Goal: Task Accomplishment & Management: Manage account settings

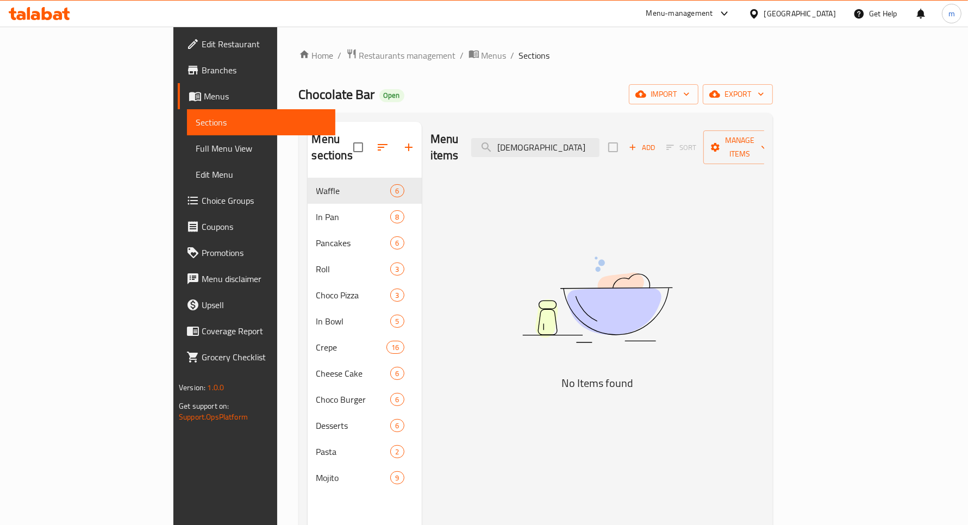
type input "حجە"
type input "t"
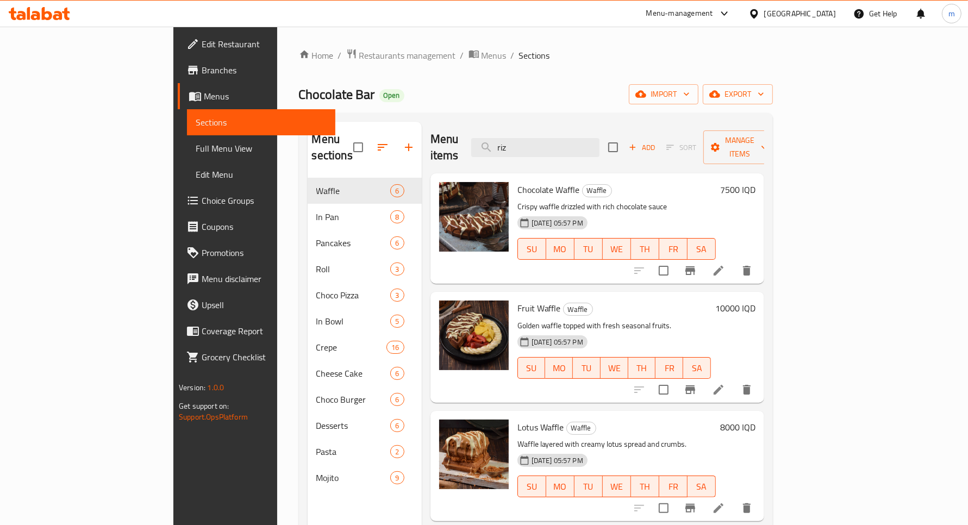
type input "rizo"
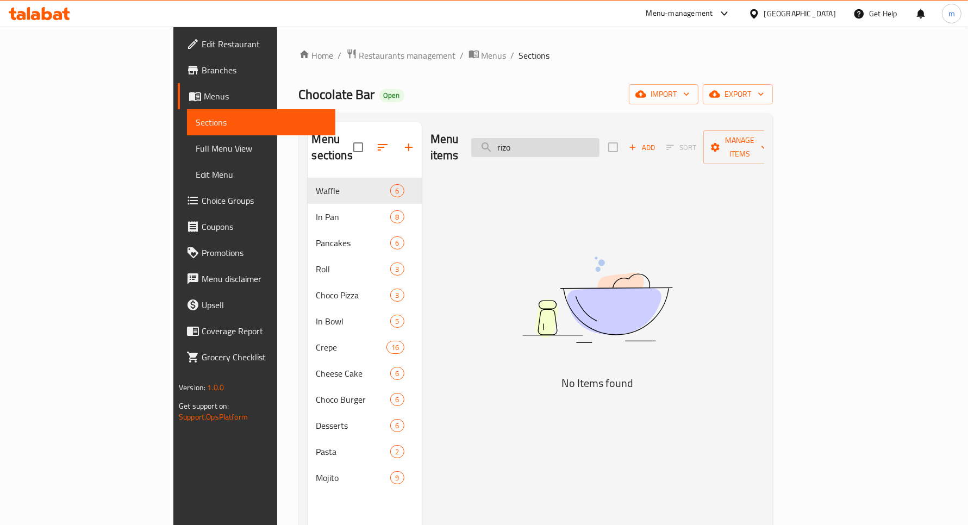
click at [564, 143] on input "rizo" at bounding box center [535, 147] width 128 height 19
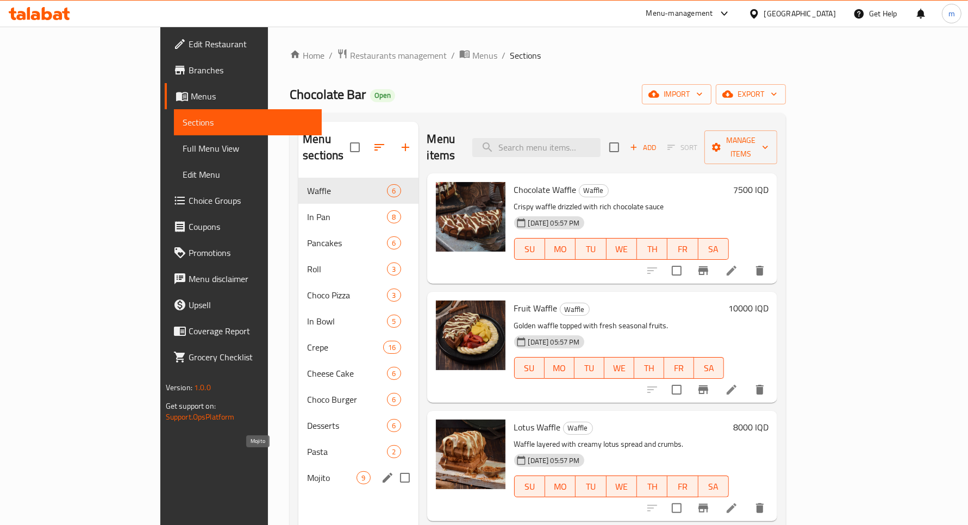
drag, startPoint x: 237, startPoint y: 460, endPoint x: 240, endPoint y: 447, distance: 14.0
click at [307, 471] on span "Mojito" at bounding box center [331, 477] width 49 height 13
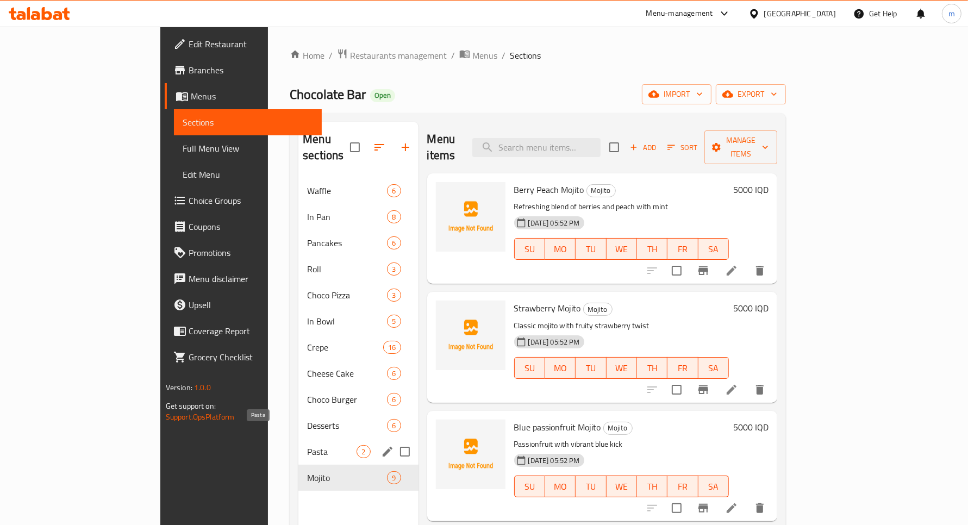
click at [307, 445] on span "Pasta" at bounding box center [331, 451] width 49 height 13
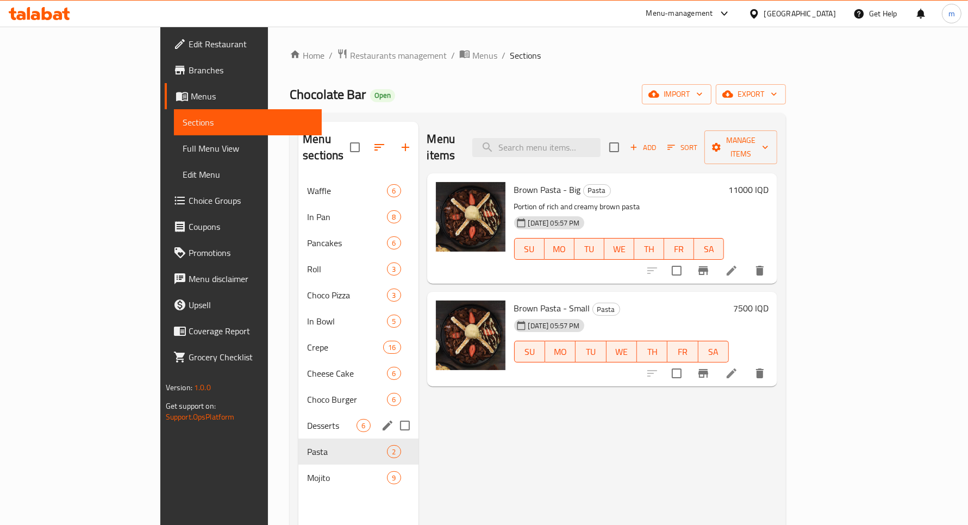
click at [298, 416] on div "Desserts 6" at bounding box center [358, 425] width 120 height 26
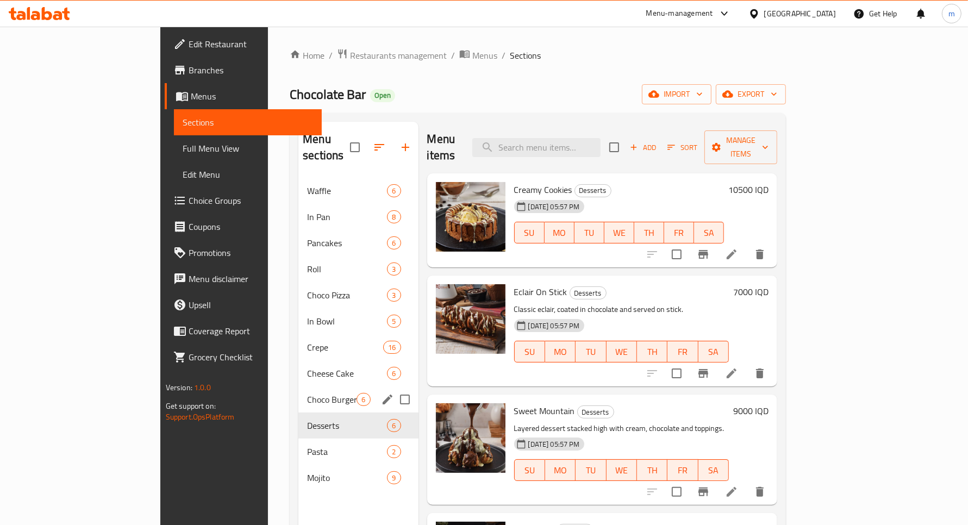
click at [298, 391] on div "Choco Burger 6" at bounding box center [358, 399] width 120 height 26
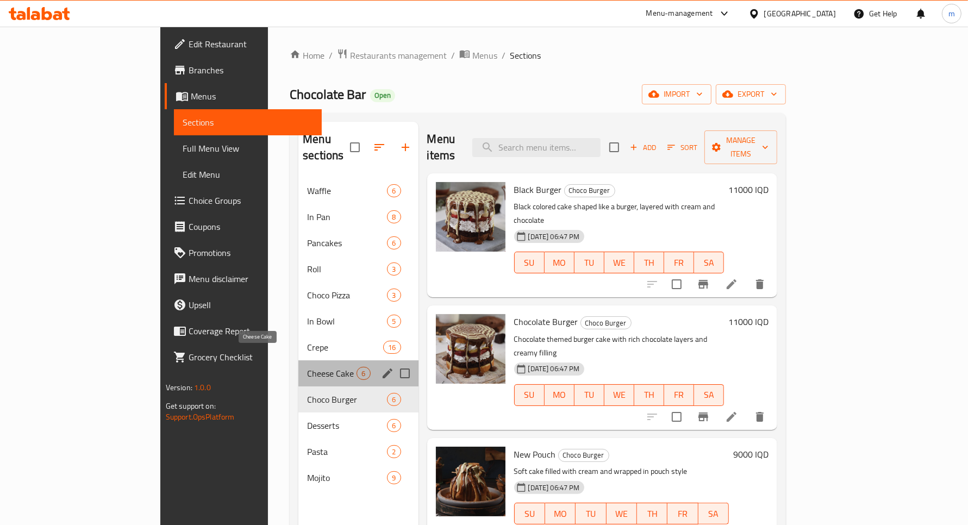
click at [307, 367] on span "Cheese Cake" at bounding box center [331, 373] width 49 height 13
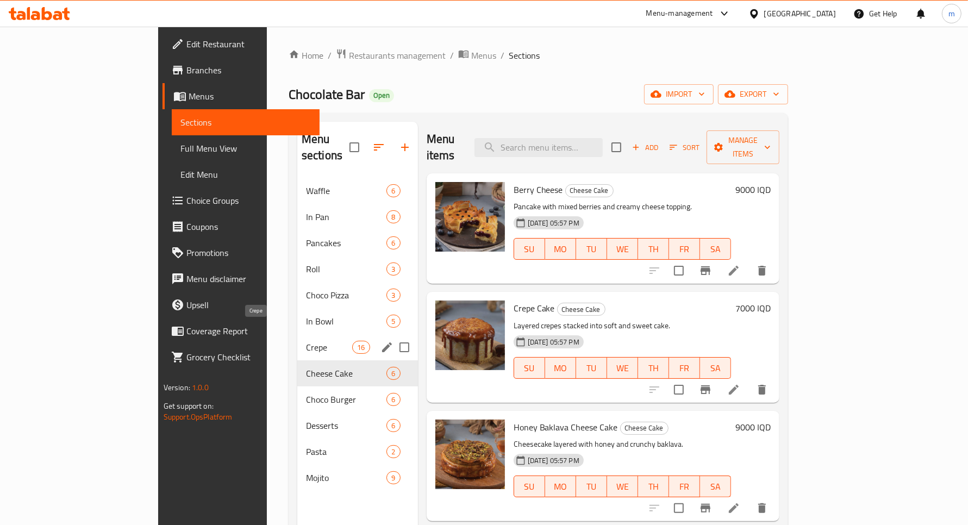
click at [306, 341] on span "Crepe" at bounding box center [329, 347] width 46 height 13
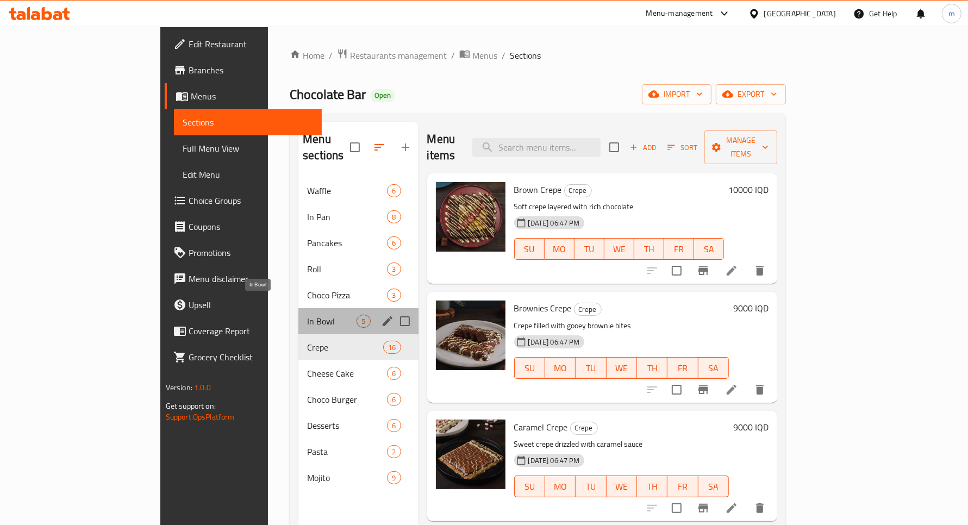
click at [307, 315] on span "In Bowl" at bounding box center [331, 321] width 49 height 13
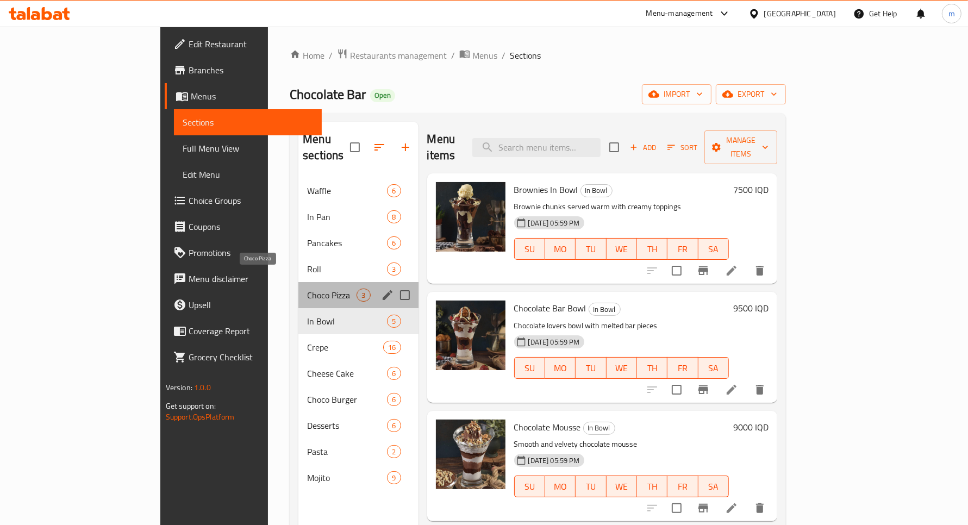
click at [307, 289] on span "Choco Pizza" at bounding box center [331, 295] width 49 height 13
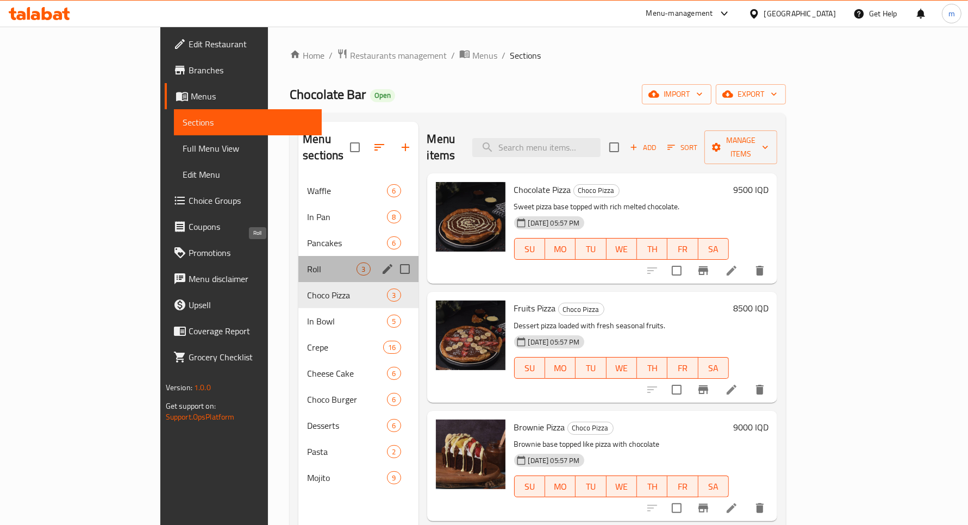
click at [307, 262] on span "Roll" at bounding box center [331, 268] width 49 height 13
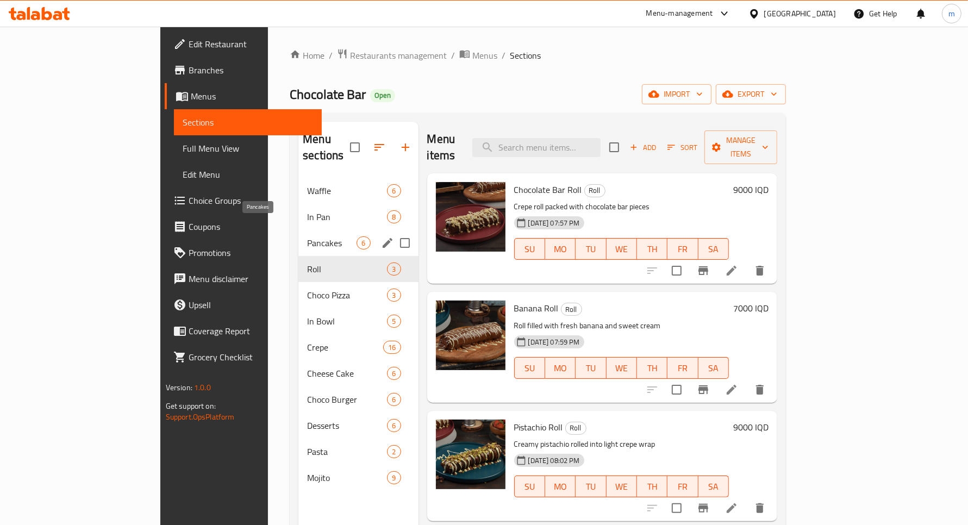
click at [307, 236] on span "Pancakes" at bounding box center [331, 242] width 49 height 13
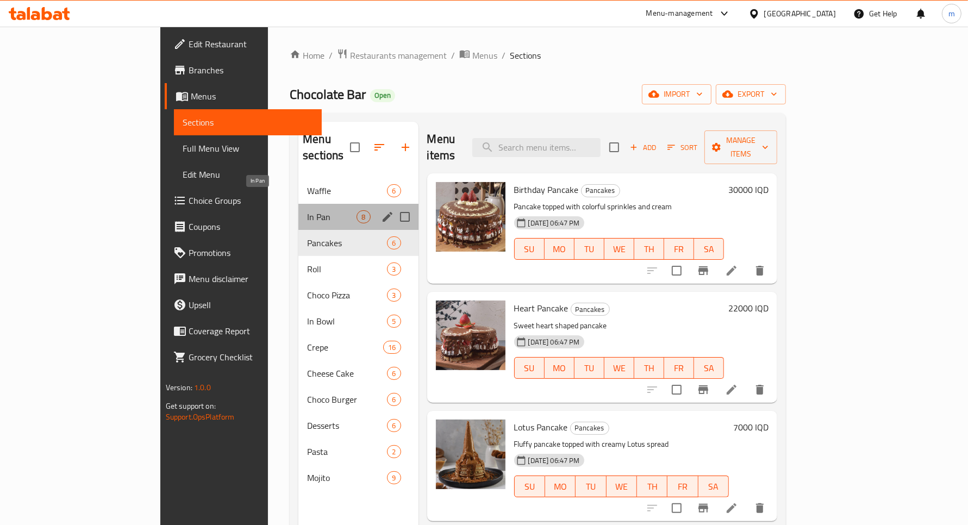
click at [307, 210] on span "In Pan" at bounding box center [331, 216] width 49 height 13
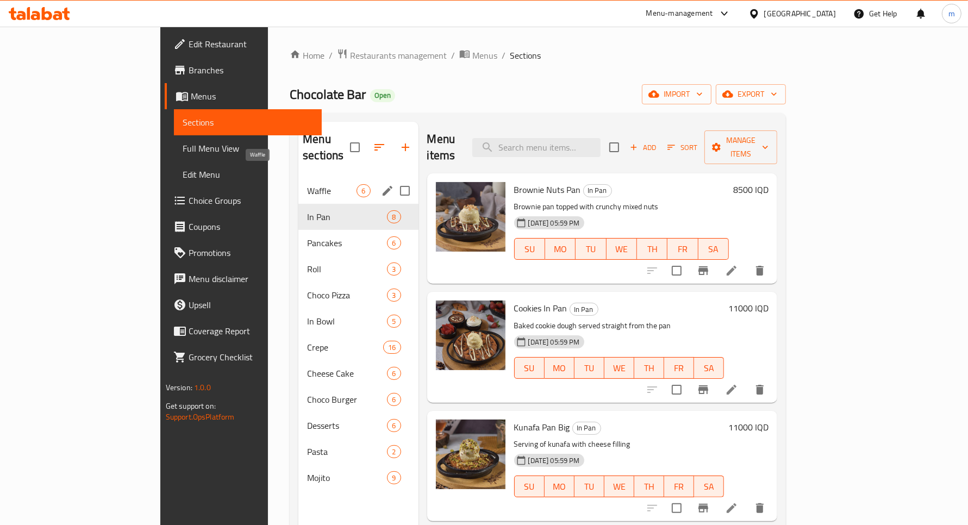
click at [307, 184] on span "Waffle" at bounding box center [331, 190] width 49 height 13
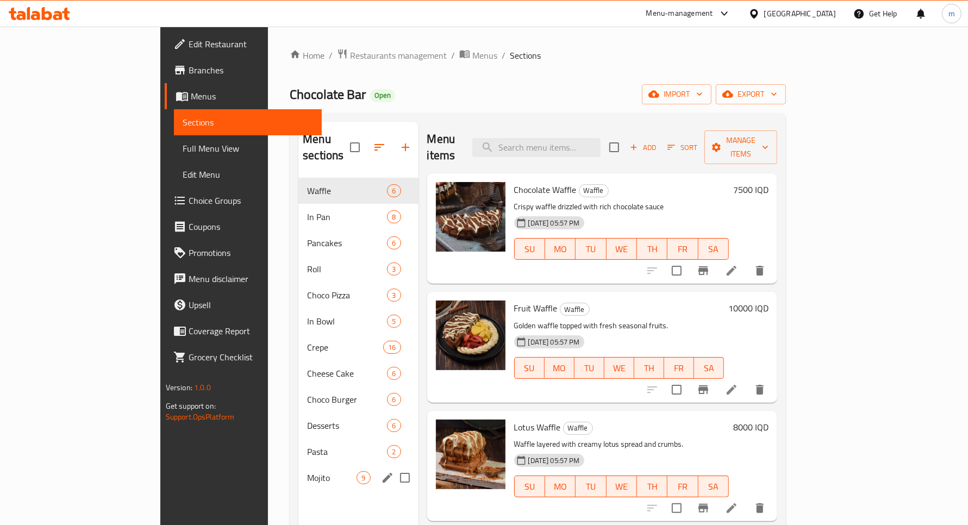
click at [307, 471] on span "Mojito" at bounding box center [331, 477] width 49 height 13
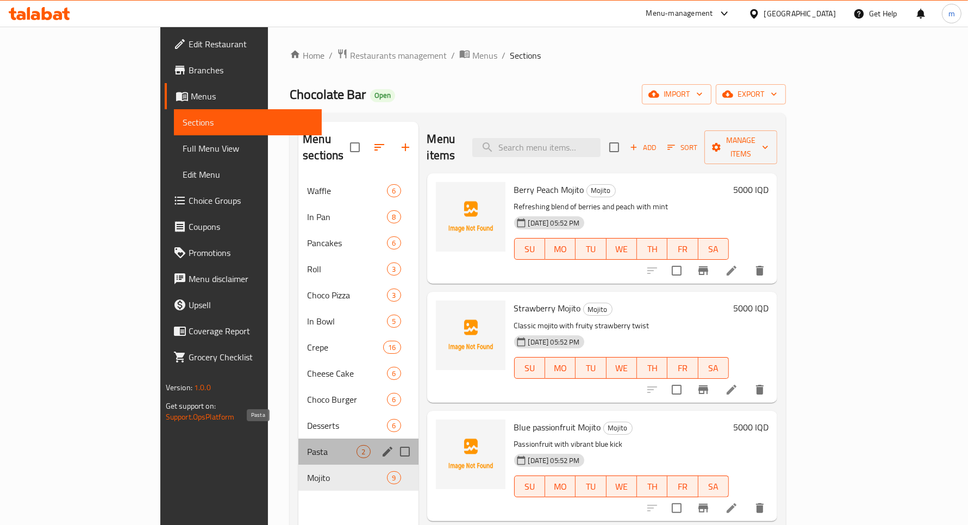
click at [307, 445] on span "Pasta" at bounding box center [331, 451] width 49 height 13
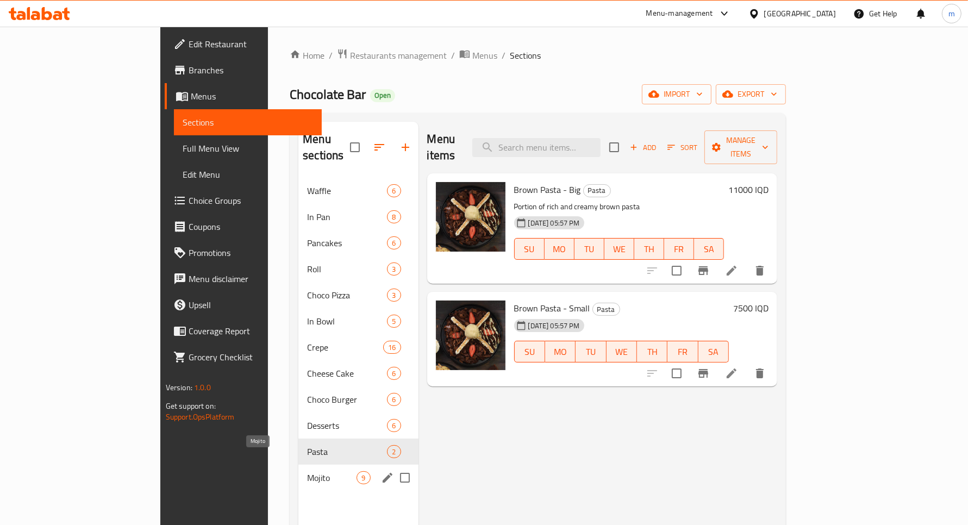
click at [307, 471] on span "Mojito" at bounding box center [331, 477] width 49 height 13
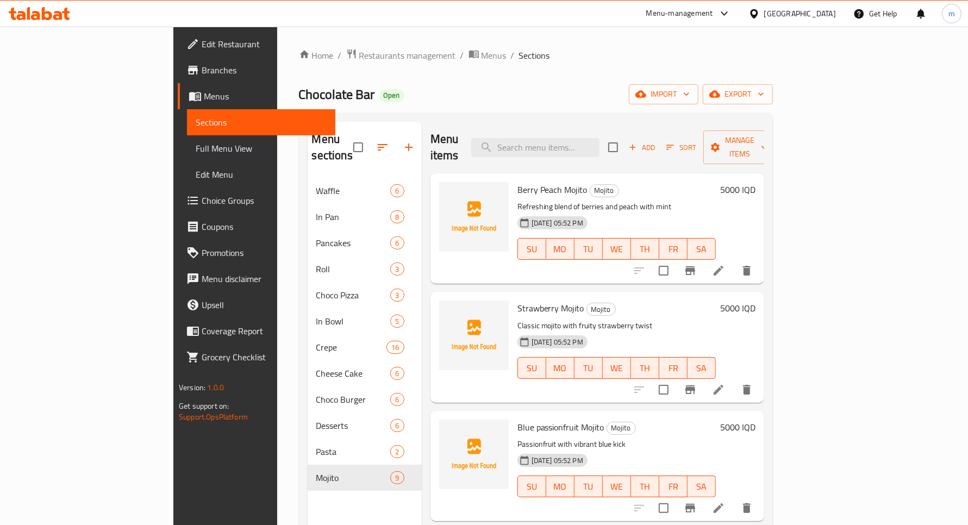
click at [598, 151] on div "Menu items Add Sort Manage items" at bounding box center [597, 148] width 334 height 52
click at [598, 143] on input "search" at bounding box center [535, 147] width 128 height 19
paste input "Crispy"
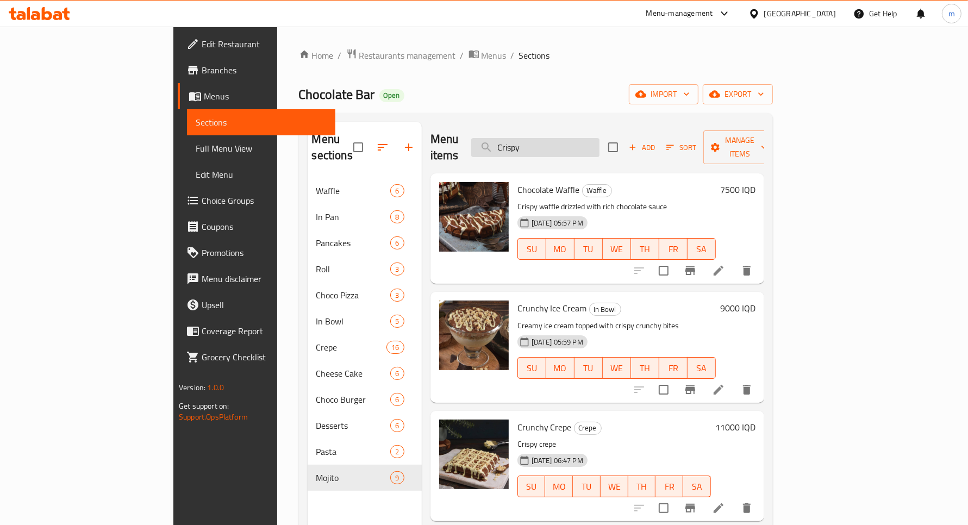
click at [577, 139] on input "Crispy" at bounding box center [535, 147] width 128 height 19
paste input "Burger"
type input "Burger"
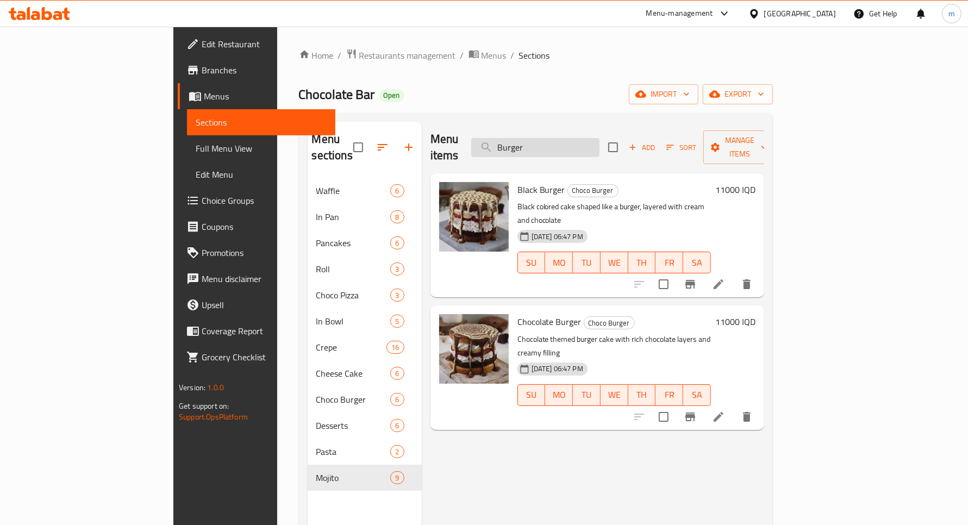
click at [580, 138] on input "Burger" at bounding box center [535, 147] width 128 height 19
click at [548, 108] on div "Home / Restaurants management / Menus / Sections Chocolate Bar Open import expo…" at bounding box center [536, 351] width 474 height 607
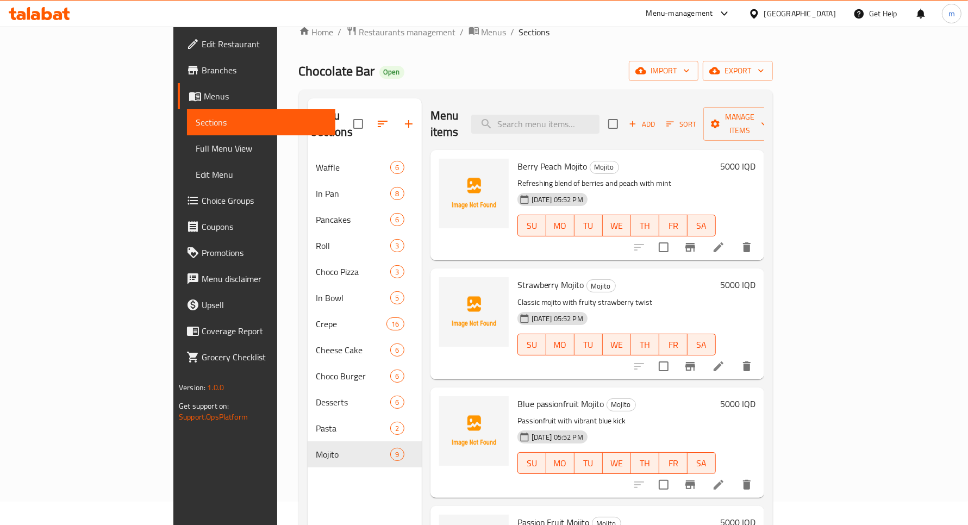
scroll to position [45, 0]
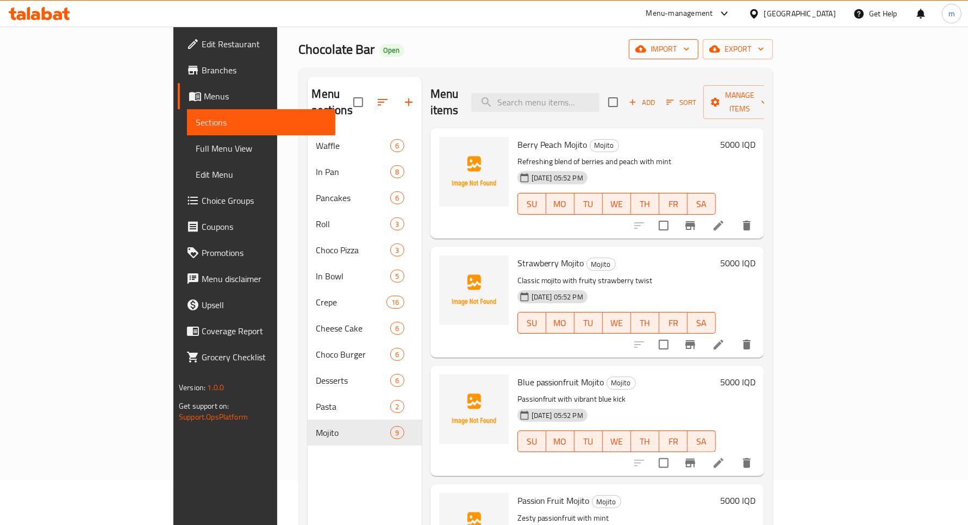
click at [690, 47] on span "import" at bounding box center [663, 49] width 52 height 14
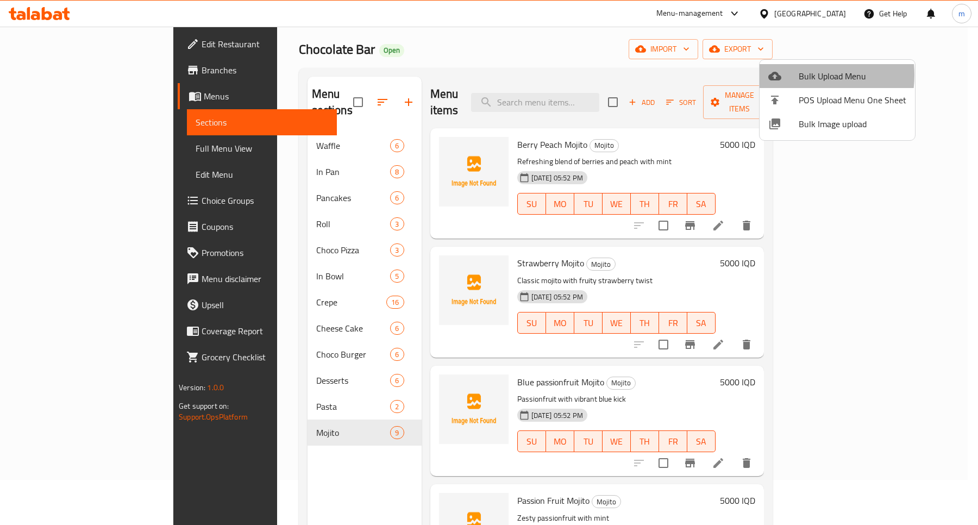
click at [794, 75] on div at bounding box center [783, 76] width 30 height 13
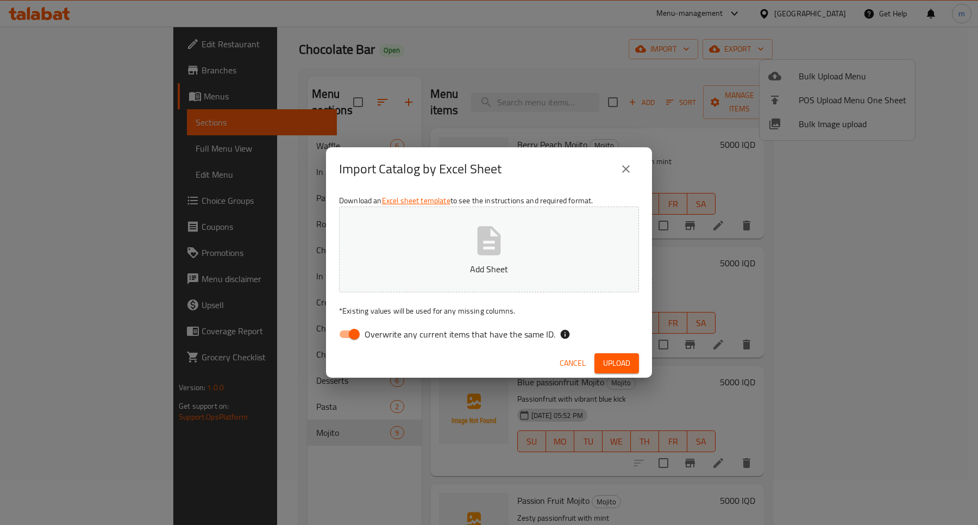
click at [348, 327] on input "Overwrite any current items that have the same ID." at bounding box center [354, 334] width 62 height 21
checkbox input "false"
click at [454, 259] on button "Add Sheet" at bounding box center [489, 249] width 300 height 86
click at [621, 162] on icon "close" at bounding box center [625, 168] width 13 height 13
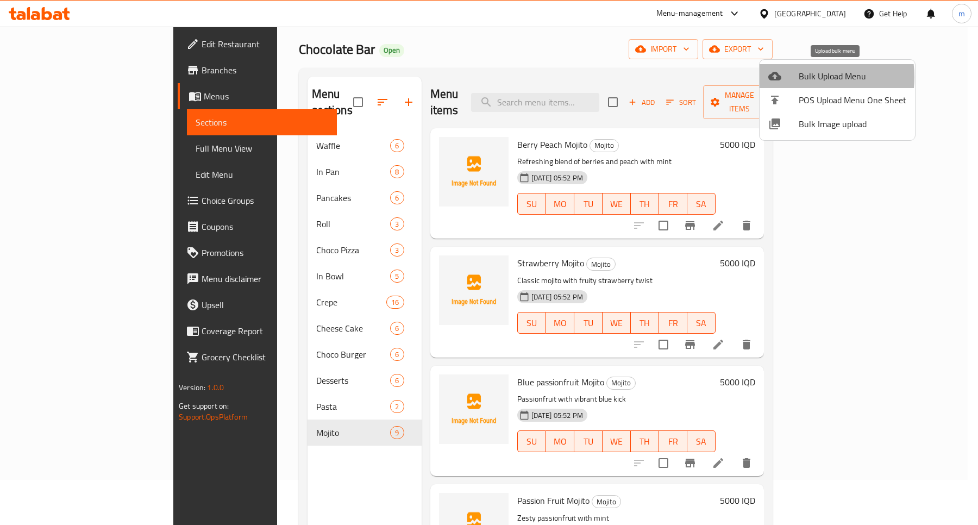
click at [800, 77] on span "Bulk Upload Menu" at bounding box center [853, 76] width 108 height 13
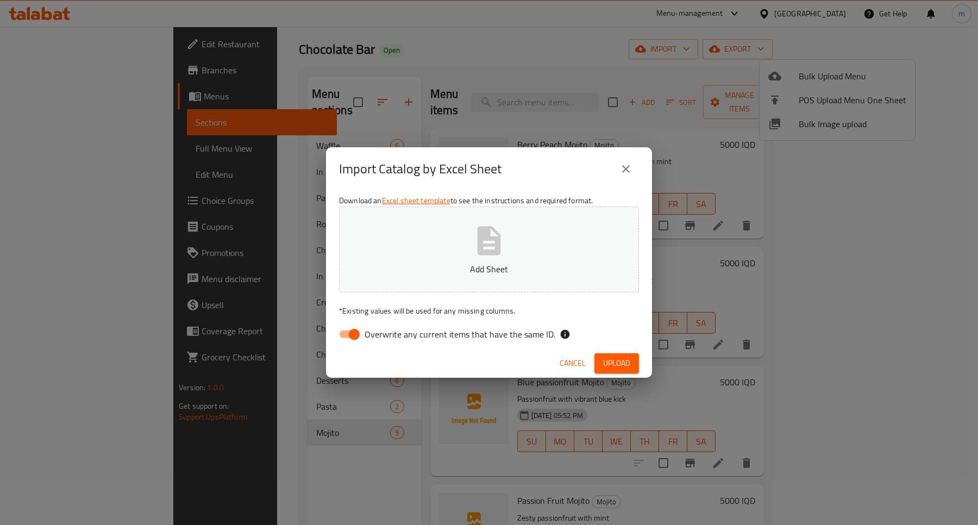
click at [362, 334] on input "Overwrite any current items that have the same ID." at bounding box center [354, 334] width 62 height 21
checkbox input "false"
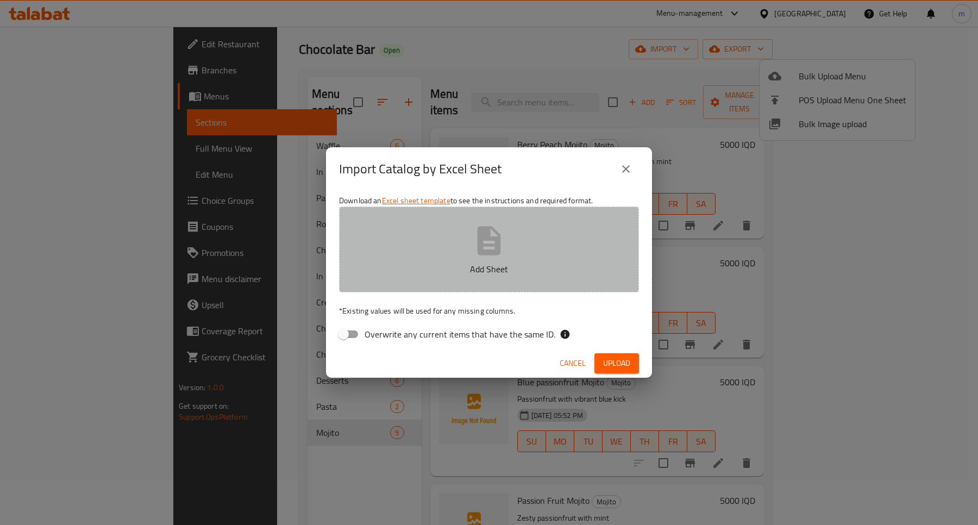
click at [533, 223] on button "Add Sheet" at bounding box center [489, 249] width 300 height 86
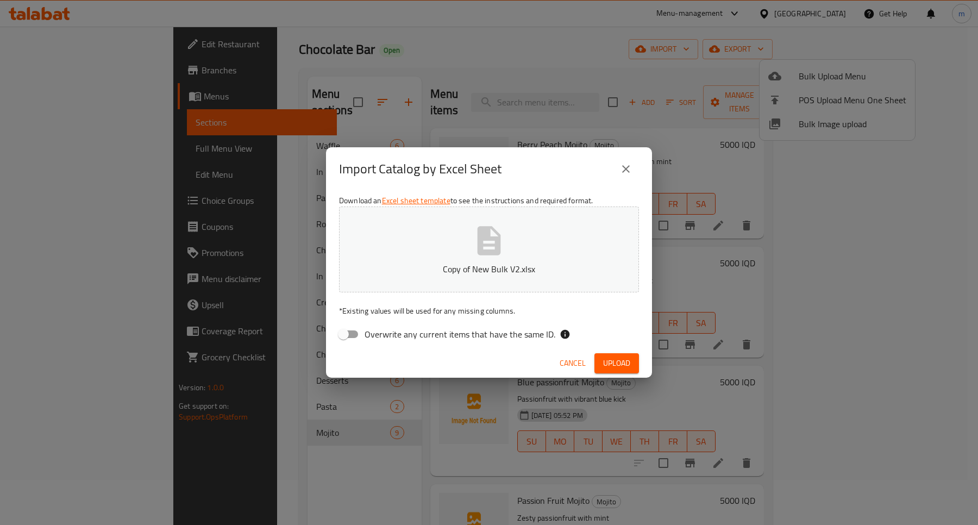
click at [617, 363] on span "Upload" at bounding box center [616, 363] width 27 height 14
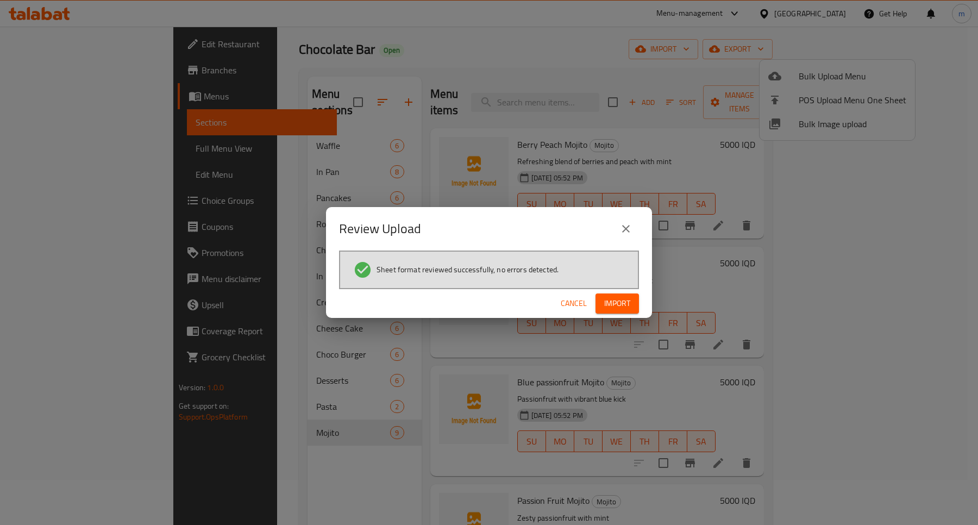
click at [624, 307] on span "Import" at bounding box center [617, 304] width 26 height 14
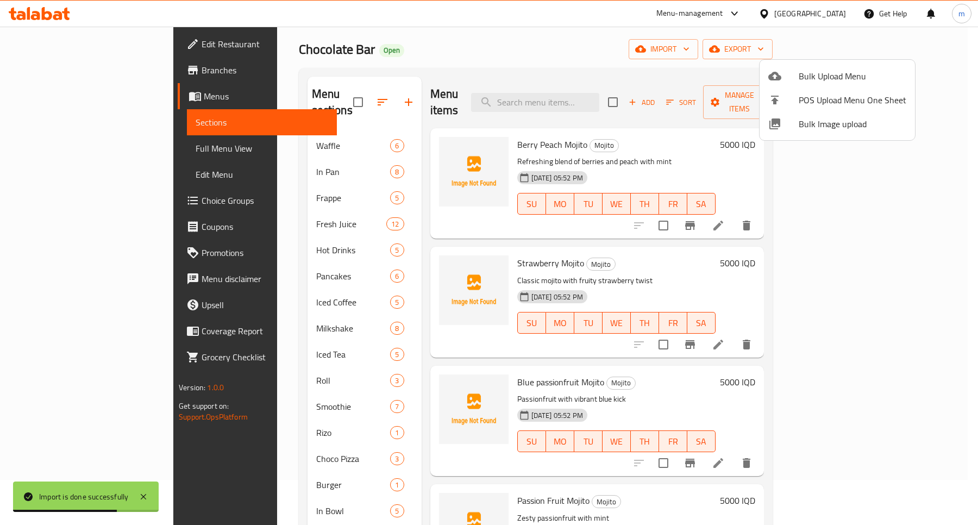
click at [68, 149] on div at bounding box center [489, 262] width 978 height 525
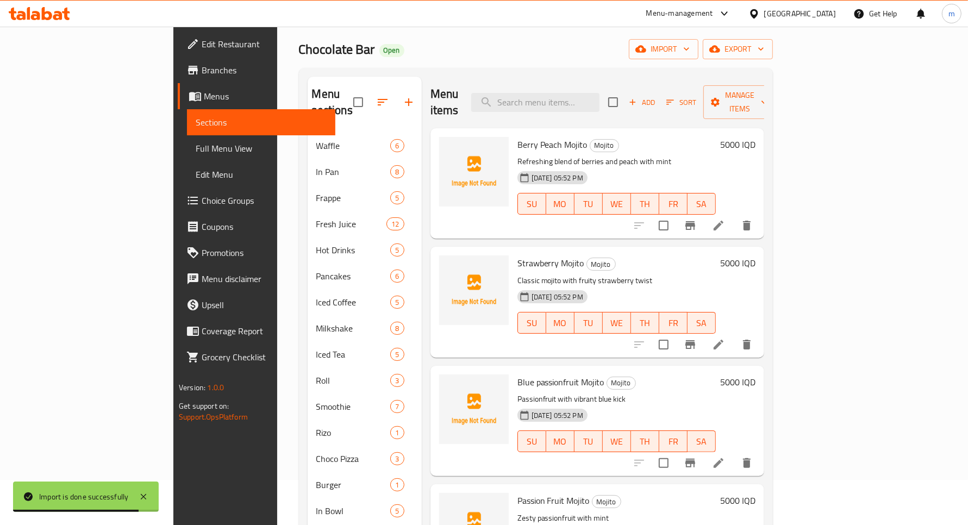
click at [196, 143] on span "Full Menu View" at bounding box center [261, 148] width 130 height 13
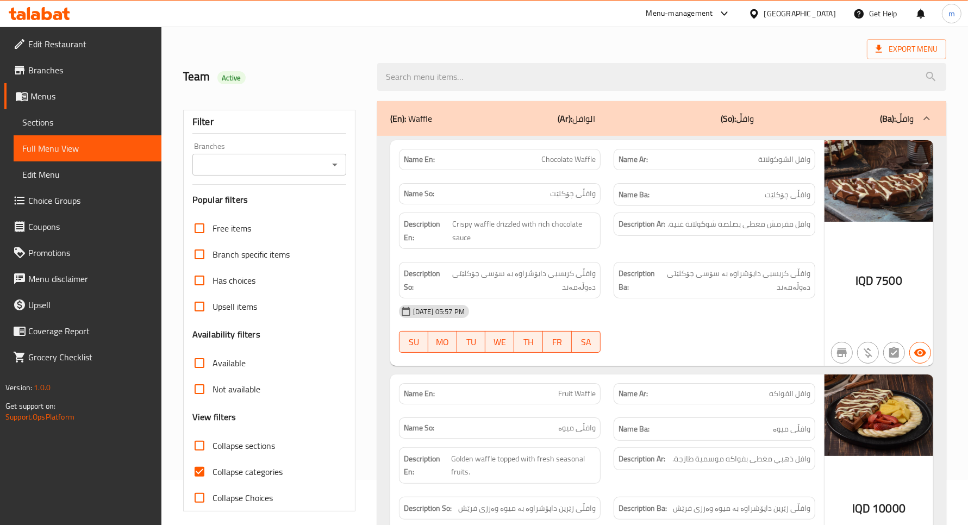
click at [333, 163] on icon "Open" at bounding box center [334, 164] width 13 height 13
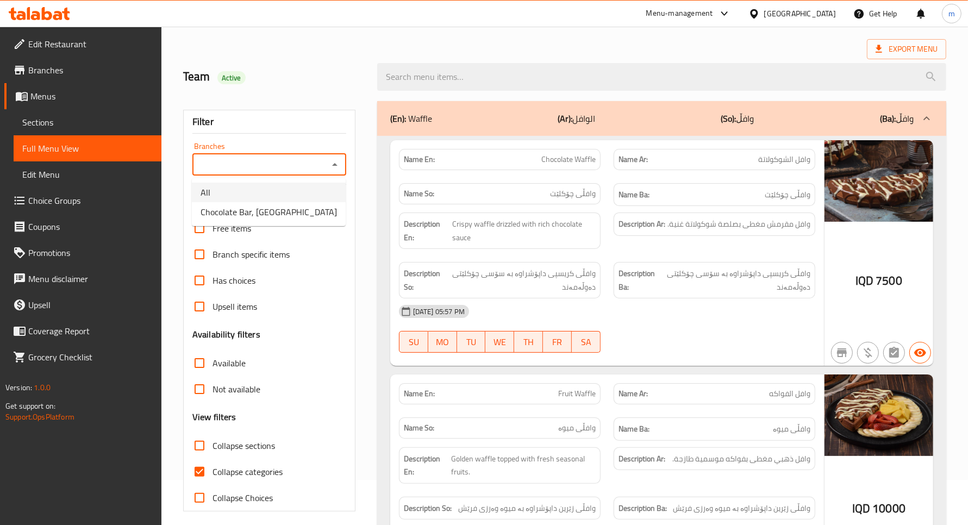
click at [305, 204] on li "Chocolate Bar, [GEOGRAPHIC_DATA]" at bounding box center [269, 212] width 154 height 20
type input "Chocolate Bar, [GEOGRAPHIC_DATA]"
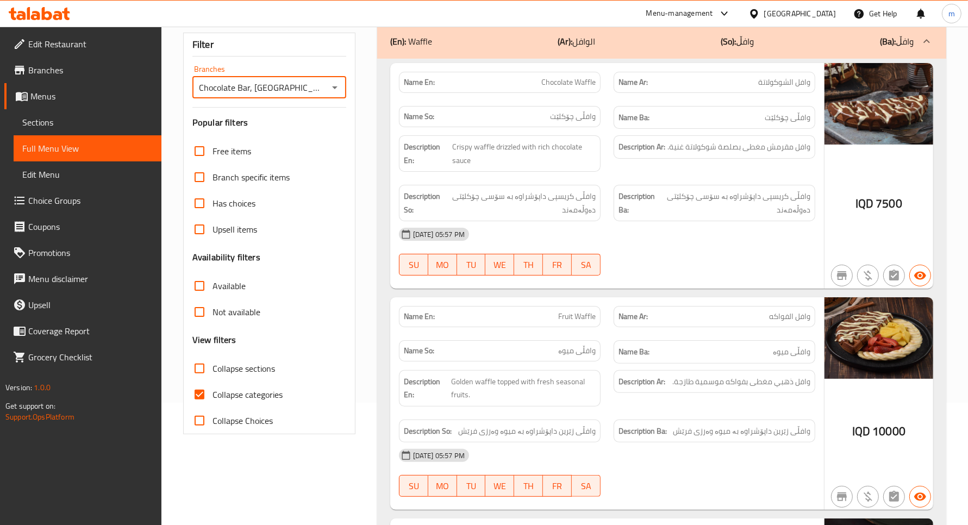
scroll to position [136, 0]
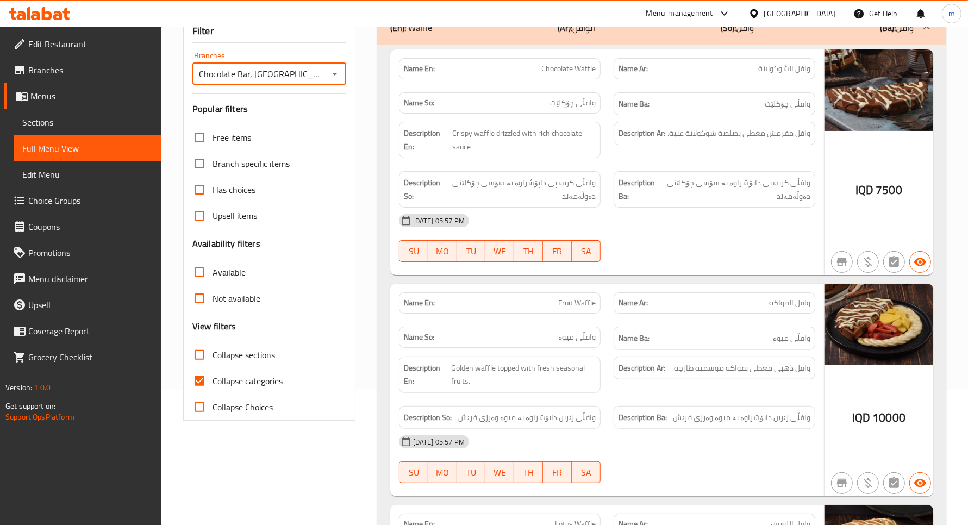
click at [199, 379] on input "Collapse categories" at bounding box center [199, 381] width 26 height 26
checkbox input "false"
click at [203, 359] on input "Collapse sections" at bounding box center [199, 355] width 26 height 26
checkbox input "true"
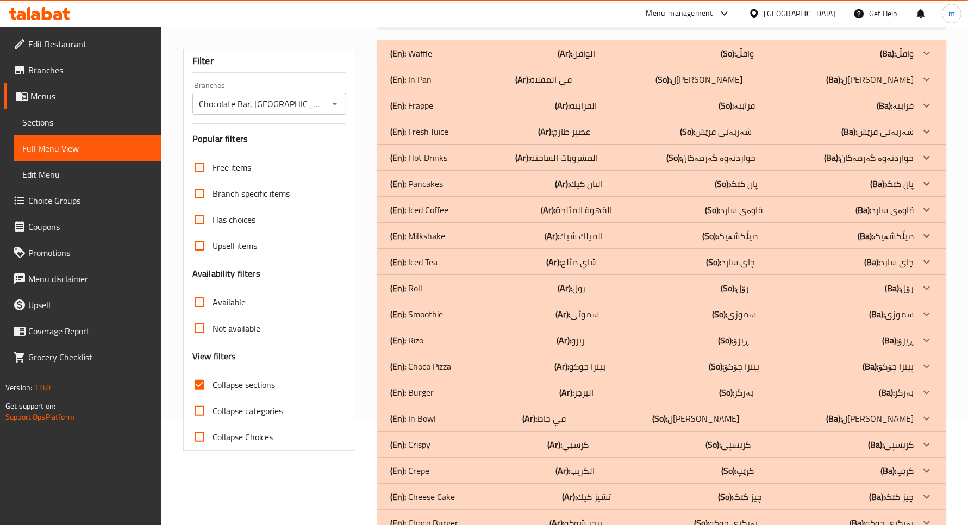
scroll to position [90, 0]
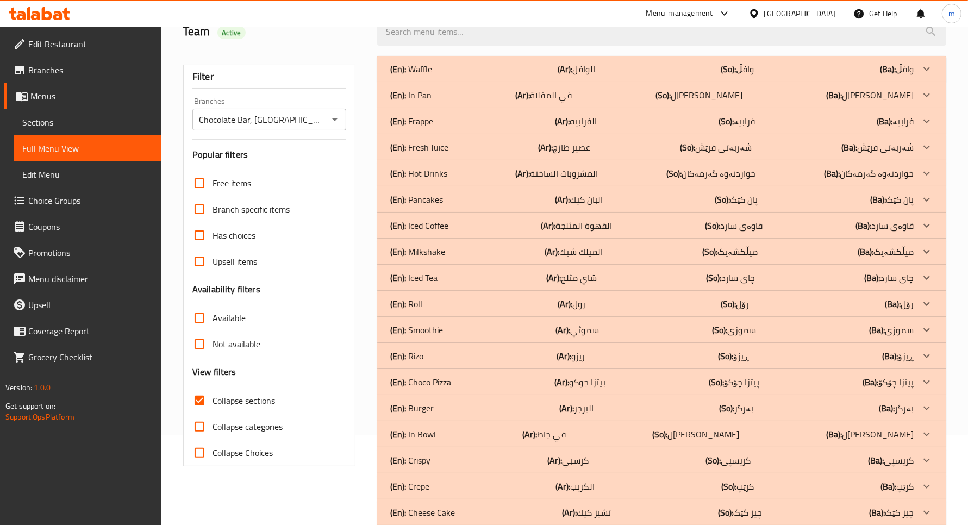
click at [460, 176] on div "(En): Hot Drinks (Ar): المشروبات الساخنة (So): خواردنەوە گەرمەکان (Ba): خواردنە…" at bounding box center [651, 173] width 523 height 13
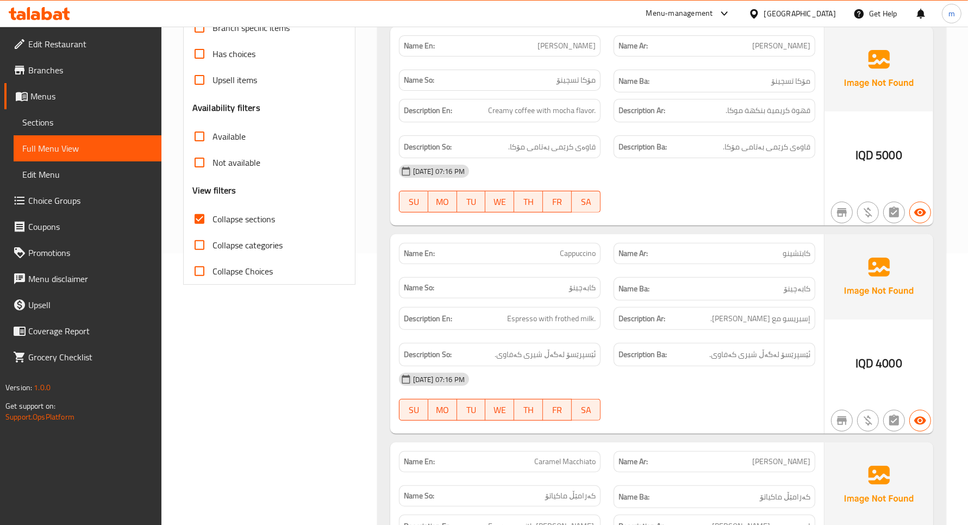
scroll to position [1140, 0]
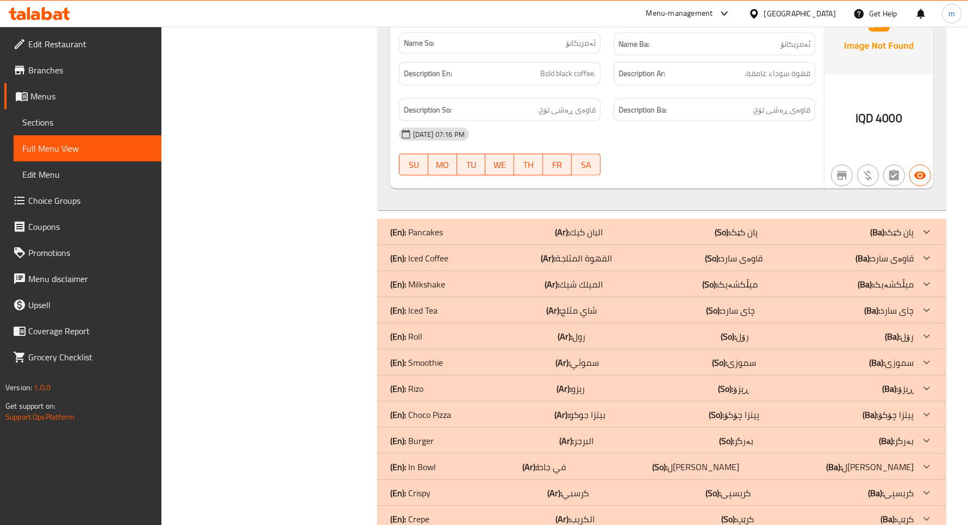
click at [465, 317] on div "(En): Iced Tea (Ar): شاي مثلج (So): چای سارد (Ba): چای سارد" at bounding box center [651, 310] width 523 height 13
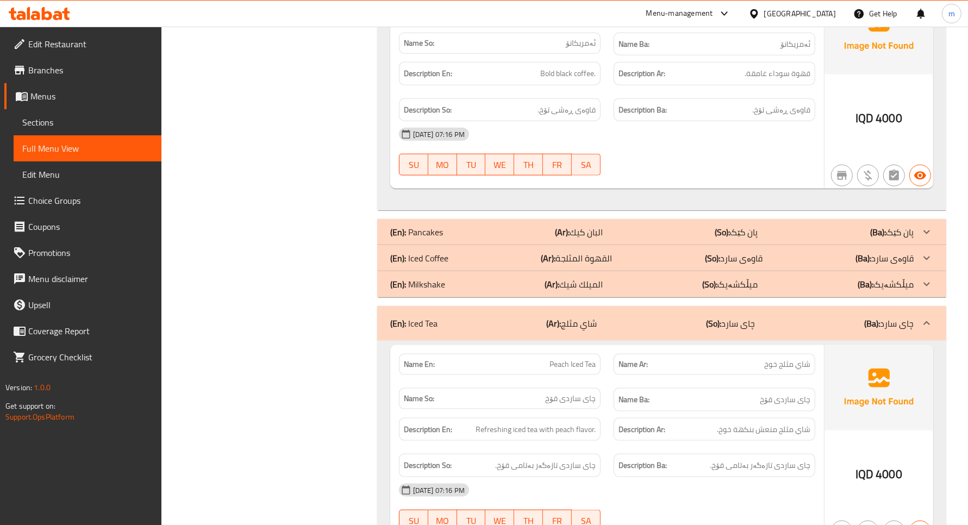
scroll to position [2358, 0]
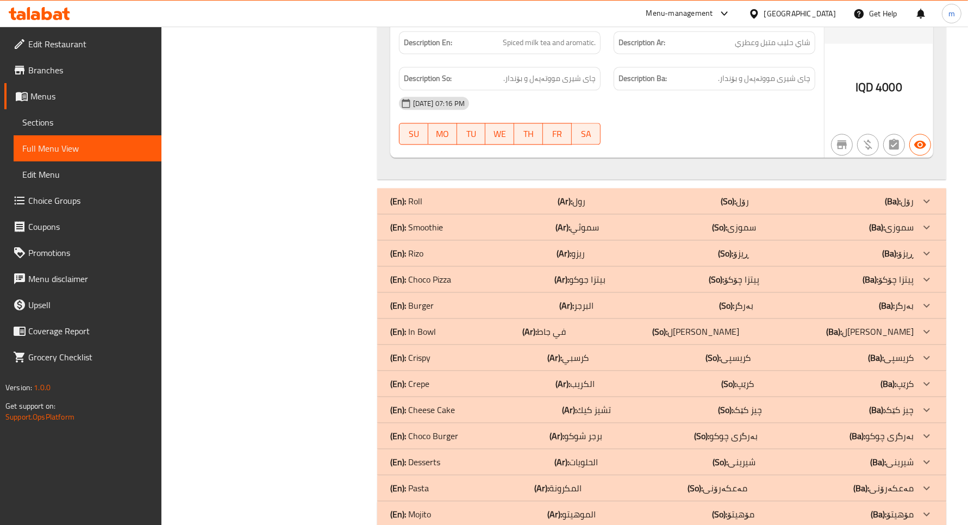
click at [515, 260] on div "(En): [PERSON_NAME] (Ar): ريزو (So): ڕیزۆ (Ba): ڕیزۆ" at bounding box center [651, 253] width 523 height 13
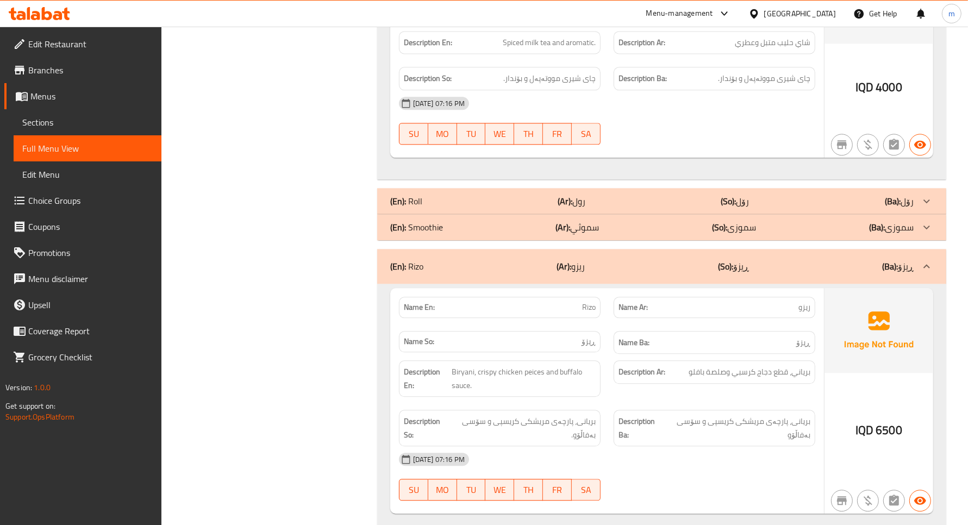
scroll to position [2671, 0]
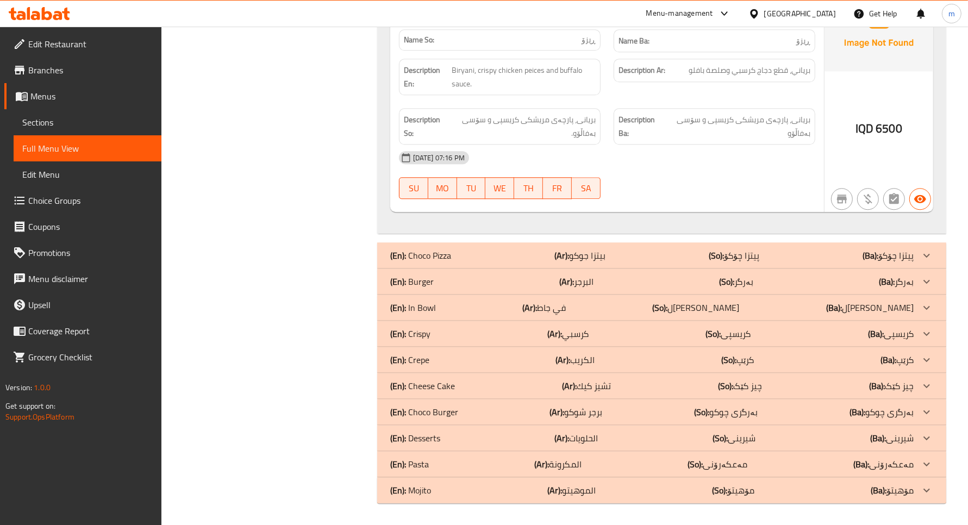
click at [454, 284] on div "(En): Burger (Ar): البرجر (So): بەرگر (Ba): بەرگر" at bounding box center [651, 281] width 523 height 13
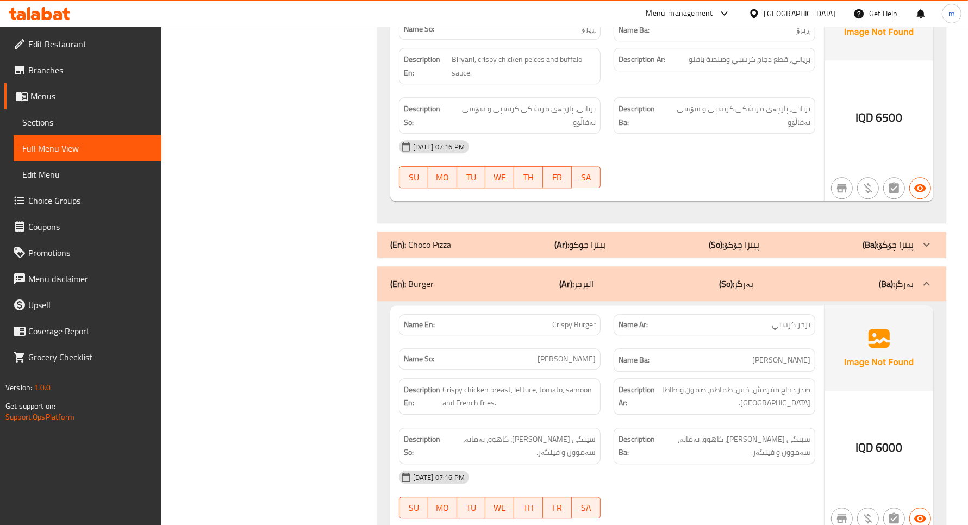
scroll to position [2949, 0]
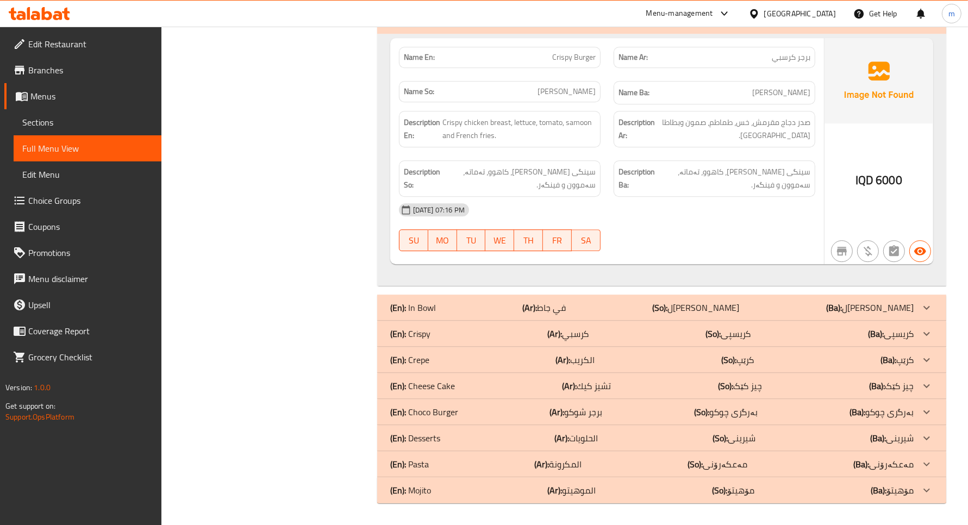
click at [477, 340] on div "(En): Crispy (Ar): كرسبي (So): [PERSON_NAME] (Ba): کریسپی" at bounding box center [661, 334] width 569 height 26
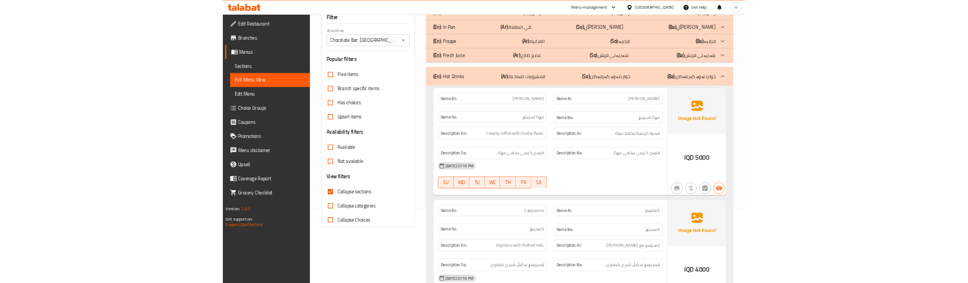
scroll to position [149, 0]
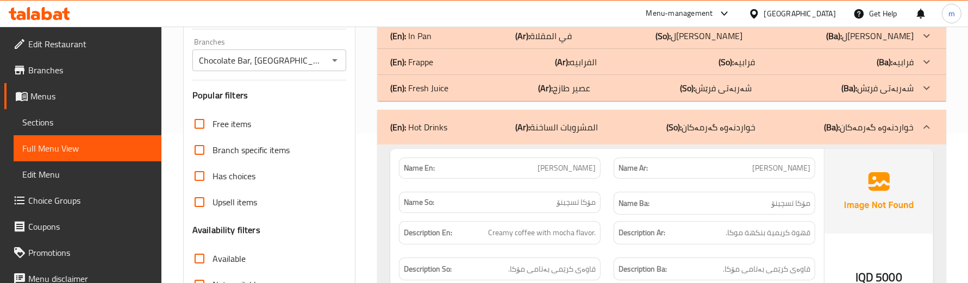
click at [606, 176] on div "Name En: [PERSON_NAME]" at bounding box center [499, 168] width 215 height 34
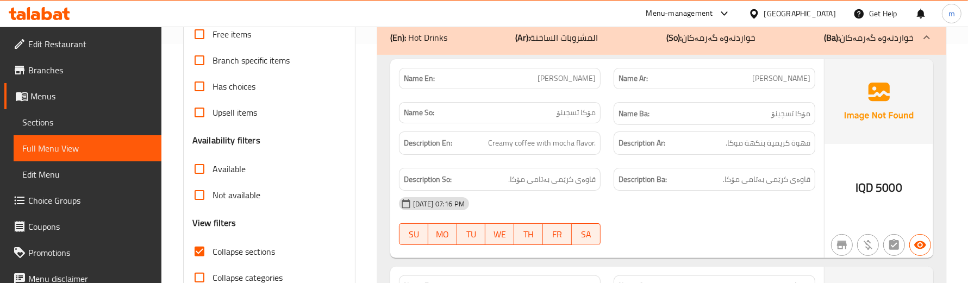
scroll to position [240, 0]
click at [607, 143] on div "Description Ar: قهوة كريمية بنكهة موكا." at bounding box center [714, 142] width 215 height 36
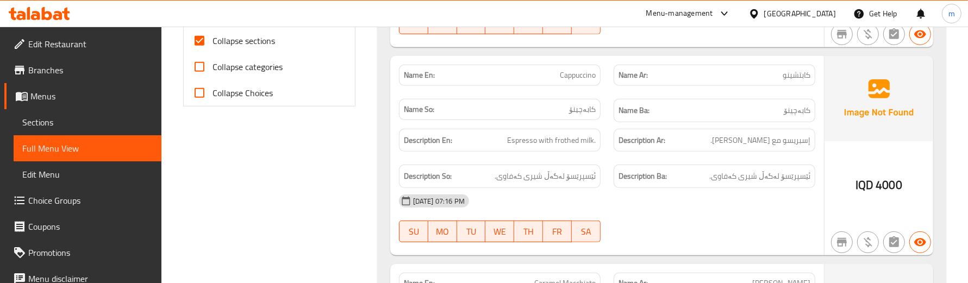
scroll to position [466, 0]
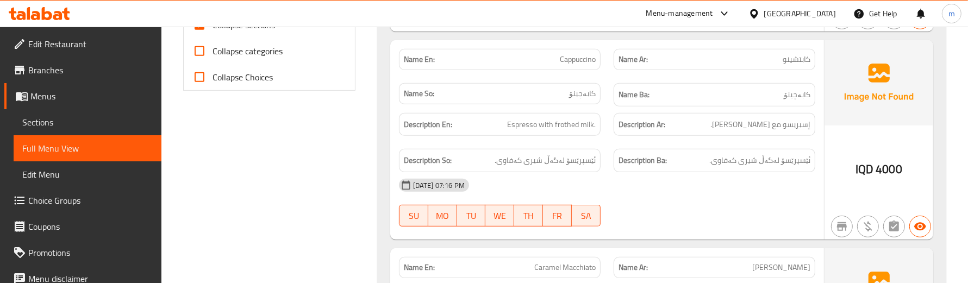
click at [614, 144] on div "Description Ba: ئێسپرێسۆ لەگەڵ شیری کەفاوی." at bounding box center [714, 160] width 215 height 36
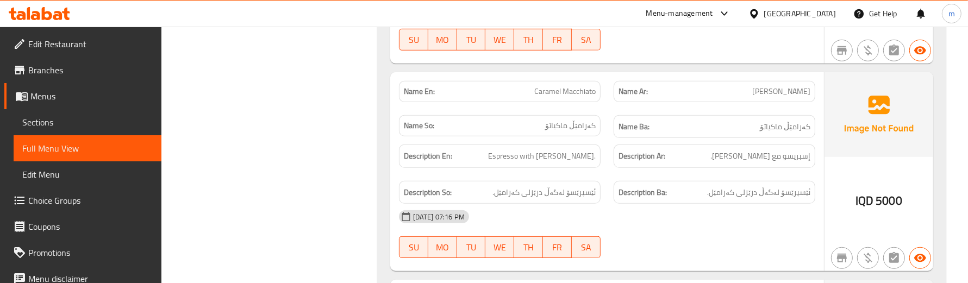
scroll to position [647, 0]
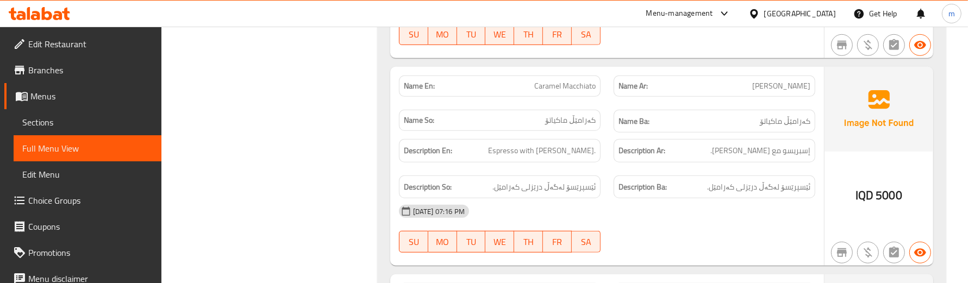
click at [611, 139] on div "Description Ar: إسبريسو مع [PERSON_NAME]." at bounding box center [714, 151] width 215 height 36
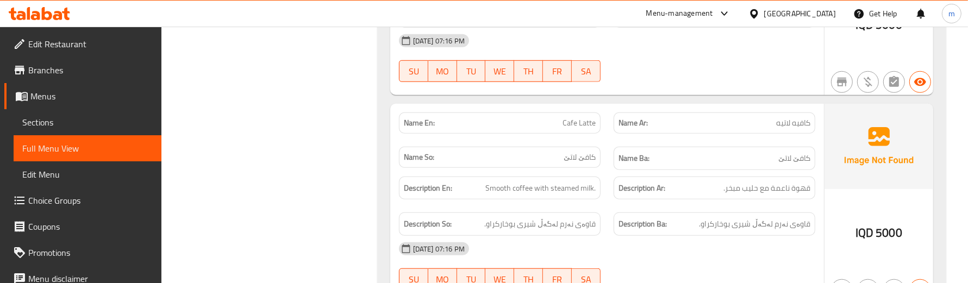
scroll to position [829, 0]
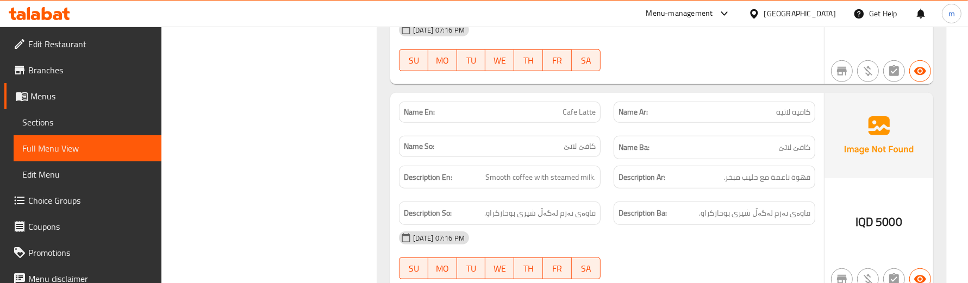
click at [604, 158] on div "Name So: كافێ لاتێ" at bounding box center [499, 147] width 215 height 36
click at [739, 181] on span "قهوة ناعمة مع حليب مبخر." at bounding box center [766, 178] width 87 height 14
click at [738, 177] on span "قهوة ناعمة مع حليب مبخر." at bounding box center [766, 178] width 87 height 14
copy span "مبخر"
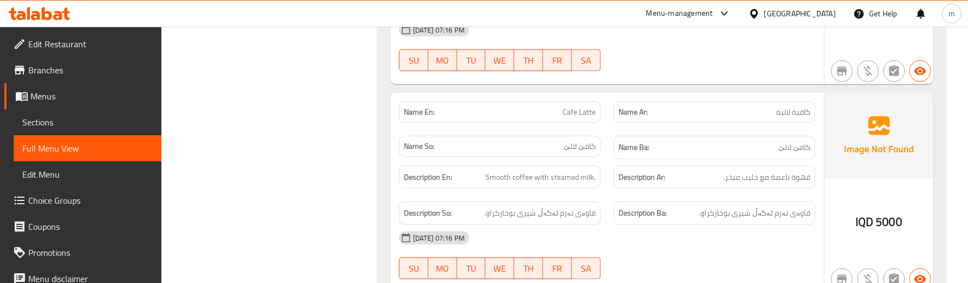
click at [672, 196] on div "Description Ar: قهوة ناعمة مع حليب مبخر." at bounding box center [714, 177] width 215 height 36
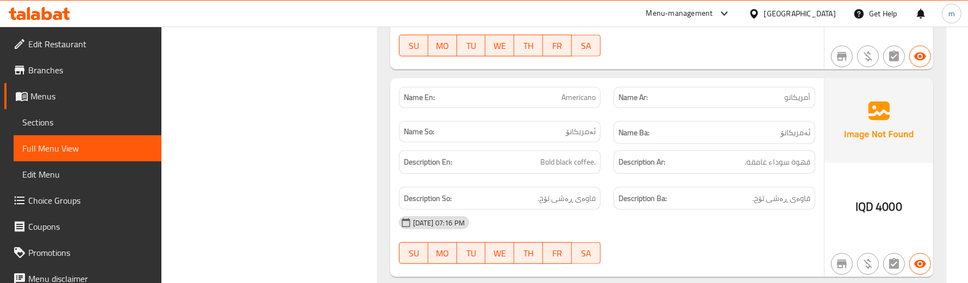
scroll to position [1055, 0]
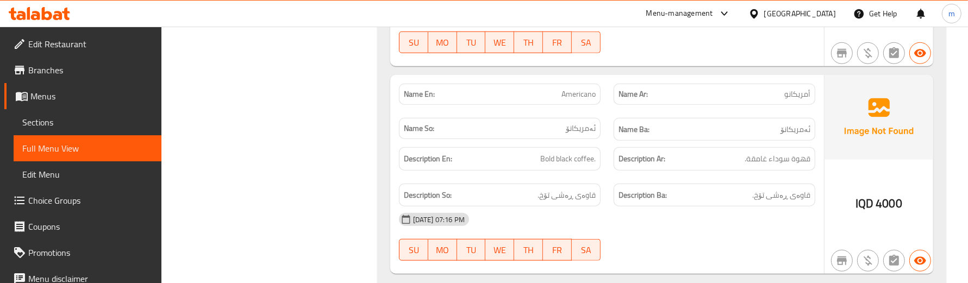
click at [610, 189] on div "Description Ba: قاوەی ڕەشی تۆخ." at bounding box center [714, 195] width 215 height 36
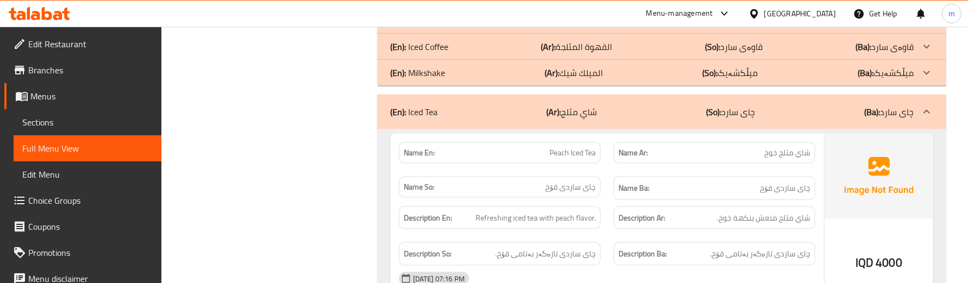
scroll to position [1372, 0]
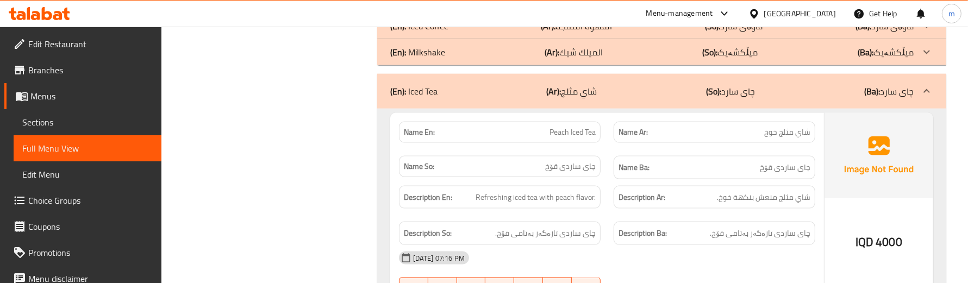
click at [634, 179] on div "Name Ba: چای ساردی قۆخ" at bounding box center [714, 167] width 202 height 23
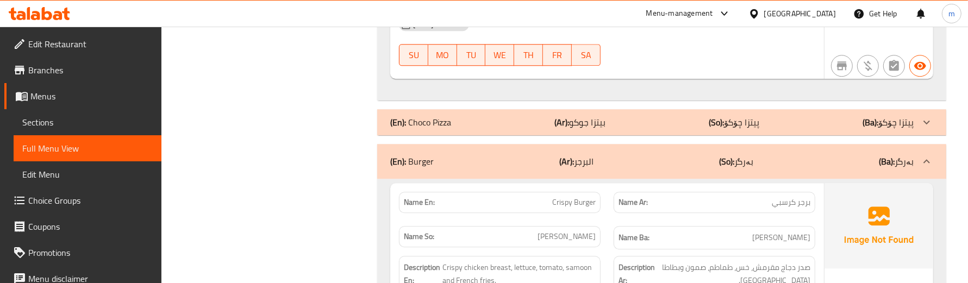
scroll to position [2807, 0]
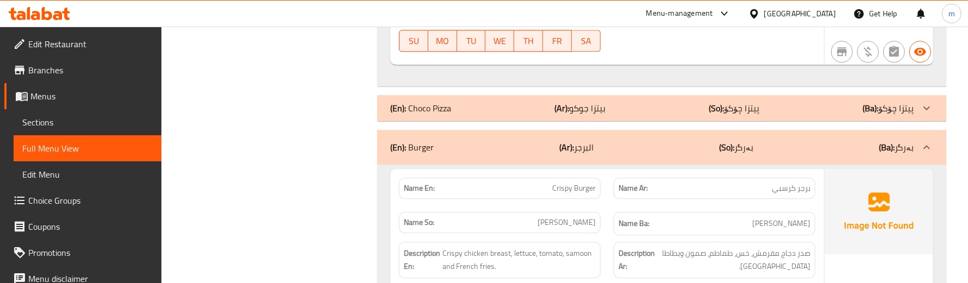
click at [607, 196] on div "Name Ar: برجر كرسبي" at bounding box center [714, 188] width 215 height 34
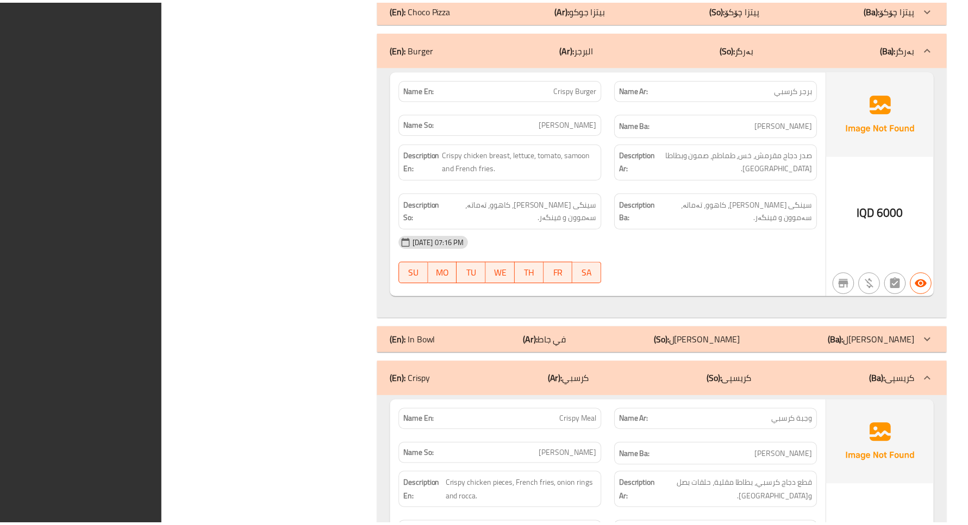
scroll to position [3228, 0]
